Goal: Communication & Community: Answer question/provide support

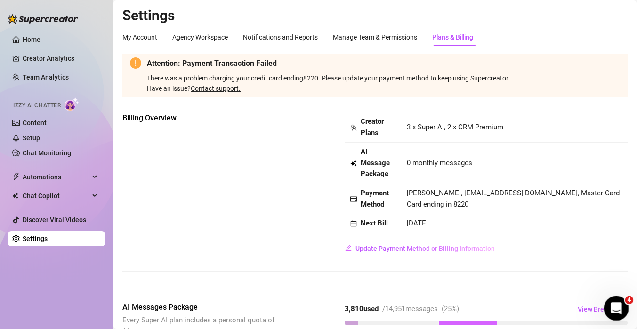
click at [609, 312] on div "Open Intercom Messenger" at bounding box center [615, 307] width 31 height 31
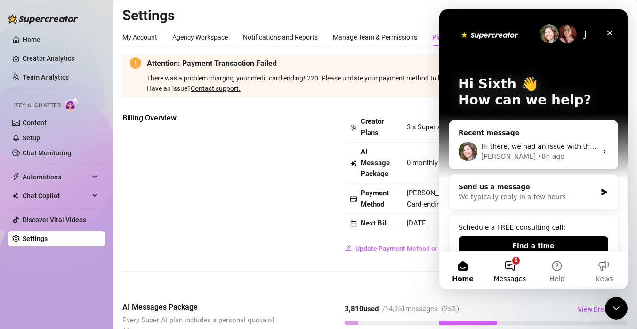
click at [513, 264] on button "5 Messages" at bounding box center [510, 271] width 47 height 38
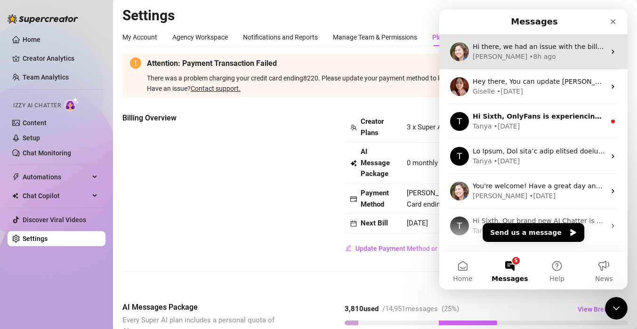
click at [520, 56] on div "[PERSON_NAME] • 8h ago" at bounding box center [539, 57] width 133 height 10
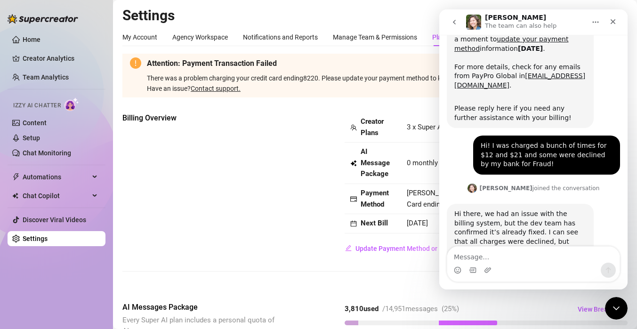
scroll to position [207, 0]
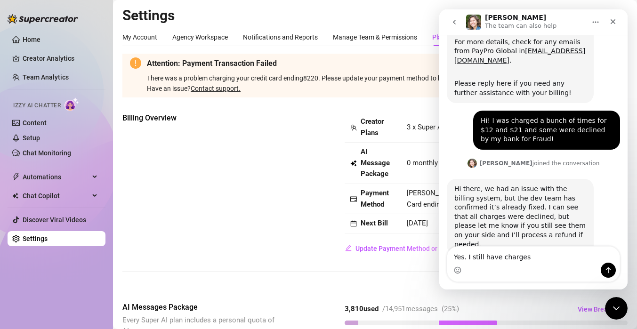
type textarea "Yes. I still have charges"
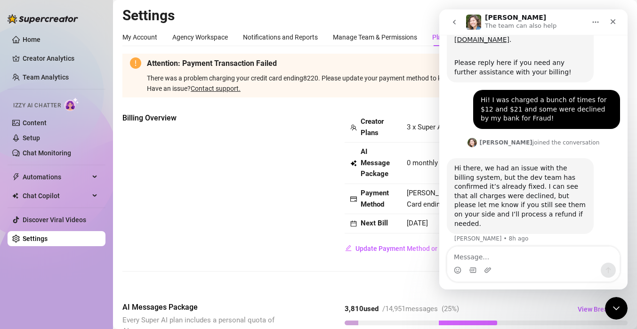
scroll to position [236, 0]
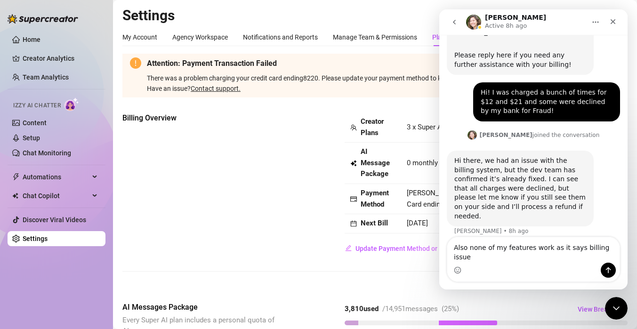
type textarea "Also none of my features work as it says billing issue"
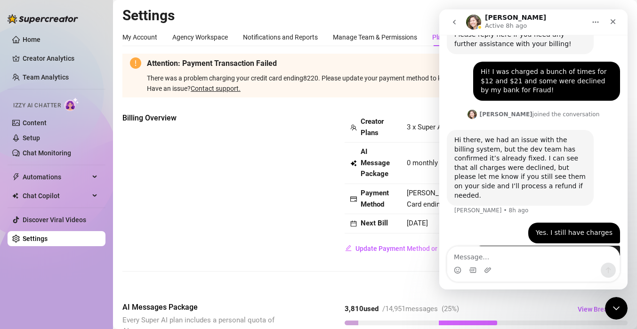
scroll to position [266, 0]
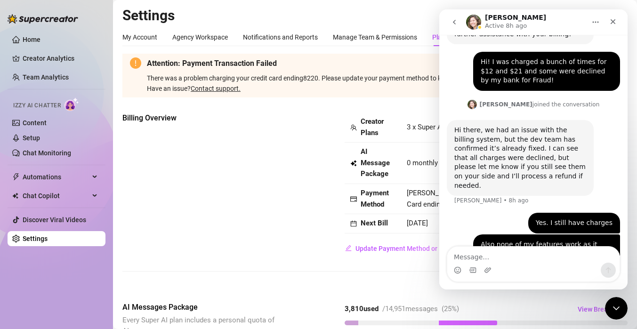
click at [267, 198] on div "Billing Overview Creator Plans 3 x Super AI, 2 x CRM Premium AI Message Package…" at bounding box center [374, 185] width 505 height 144
click at [455, 17] on button "go back" at bounding box center [455, 22] width 18 height 18
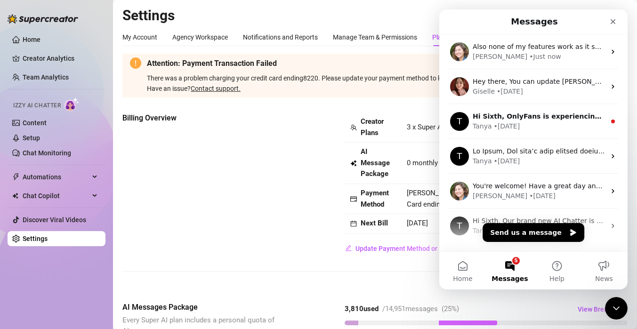
scroll to position [0, 0]
click at [610, 301] on icon "Close Intercom Messenger" at bounding box center [615, 306] width 11 height 11
